Goal: Information Seeking & Learning: Obtain resource

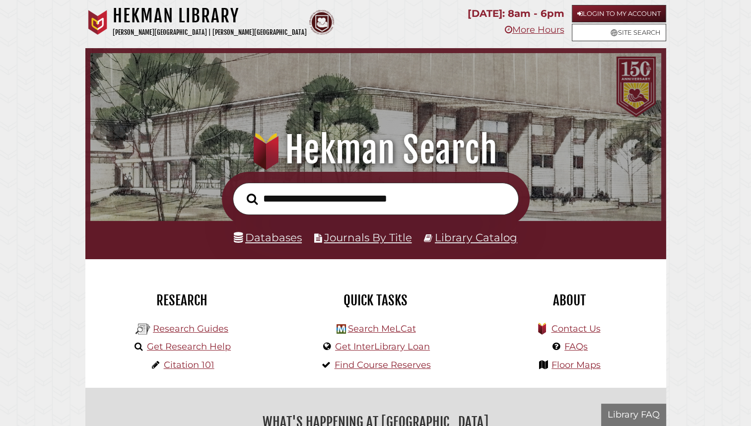
scroll to position [189, 566]
click at [611, 10] on link "Login to My Account" at bounding box center [618, 13] width 94 height 17
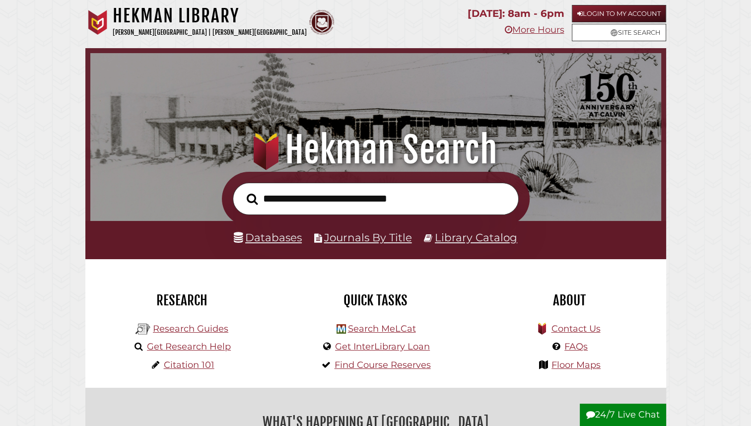
scroll to position [189, 566]
type input "**********"
click at [242, 190] on button "Search" at bounding box center [252, 198] width 21 height 17
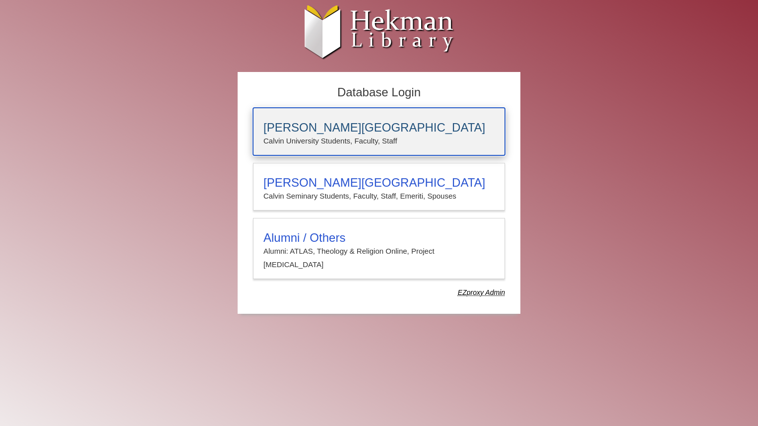
click at [405, 137] on p "Calvin University Students, Faculty, Staff" at bounding box center [378, 140] width 231 height 13
